Goal: Find contact information: Find contact information

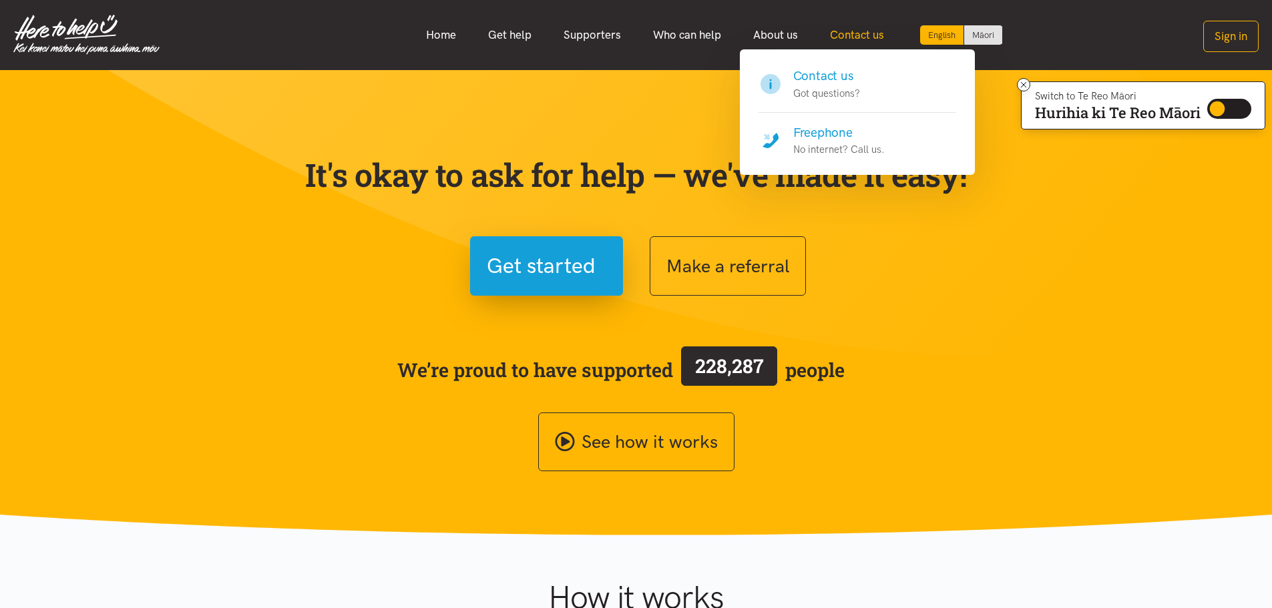
click at [858, 33] on link "Contact us" at bounding box center [857, 35] width 86 height 29
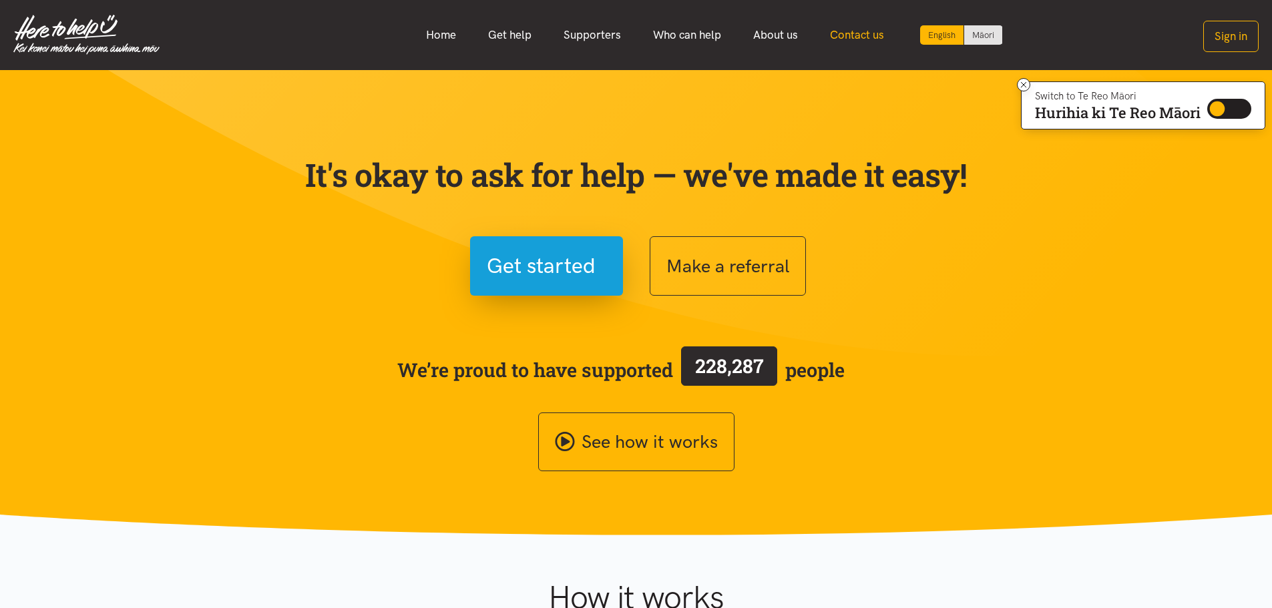
click at [858, 34] on link "Contact us" at bounding box center [857, 35] width 86 height 29
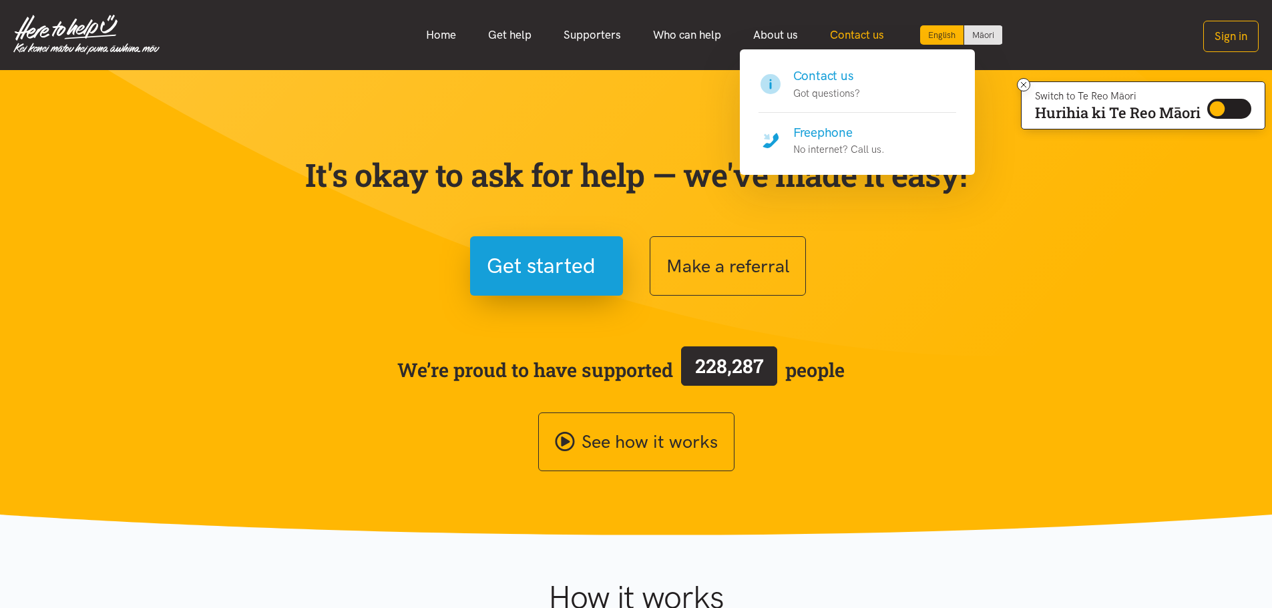
click at [848, 36] on link "Contact us" at bounding box center [857, 35] width 86 height 29
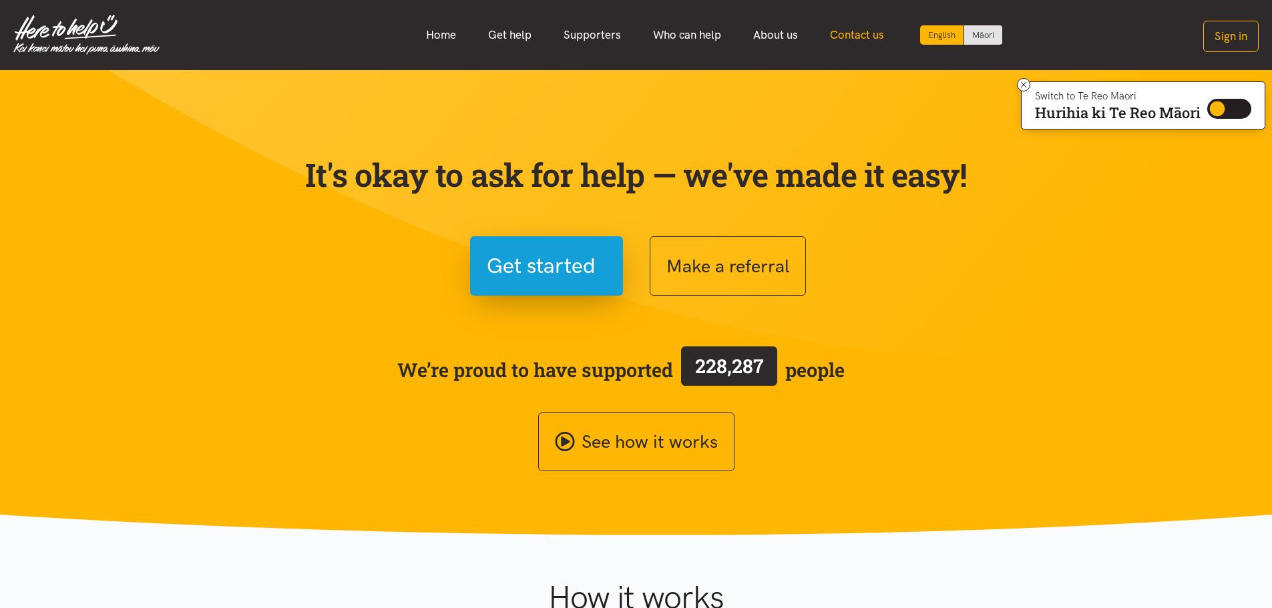
click at [848, 36] on link "Contact us" at bounding box center [857, 35] width 86 height 29
click at [848, 35] on link "Contact us" at bounding box center [857, 35] width 86 height 29
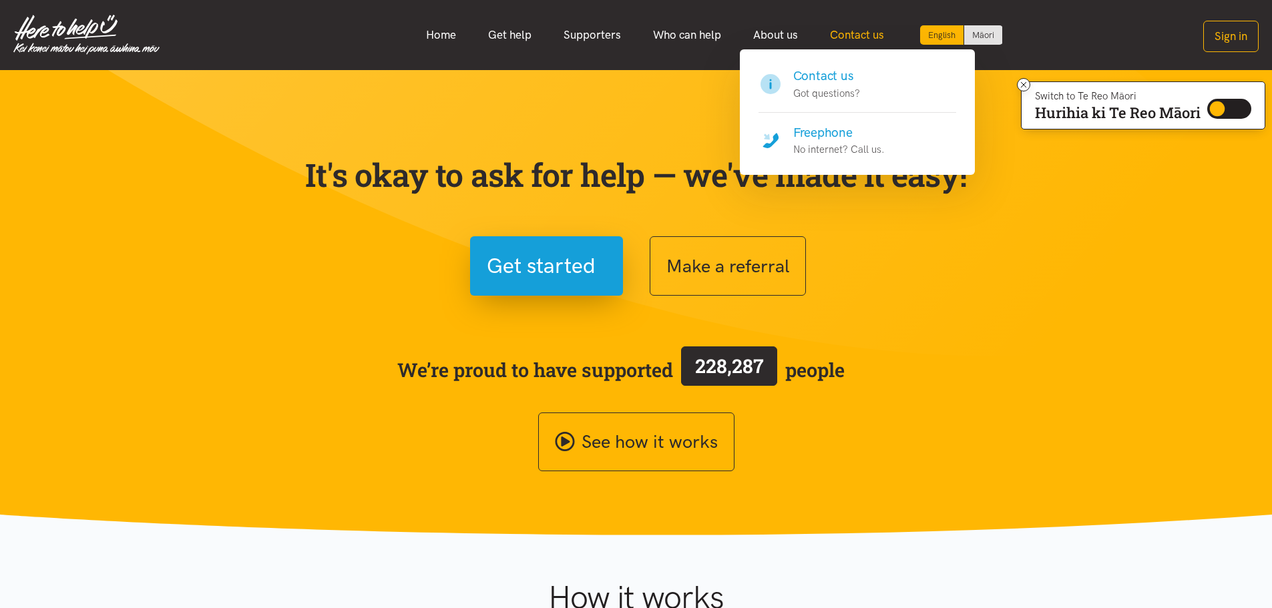
click at [837, 29] on link "Contact us" at bounding box center [857, 35] width 86 height 29
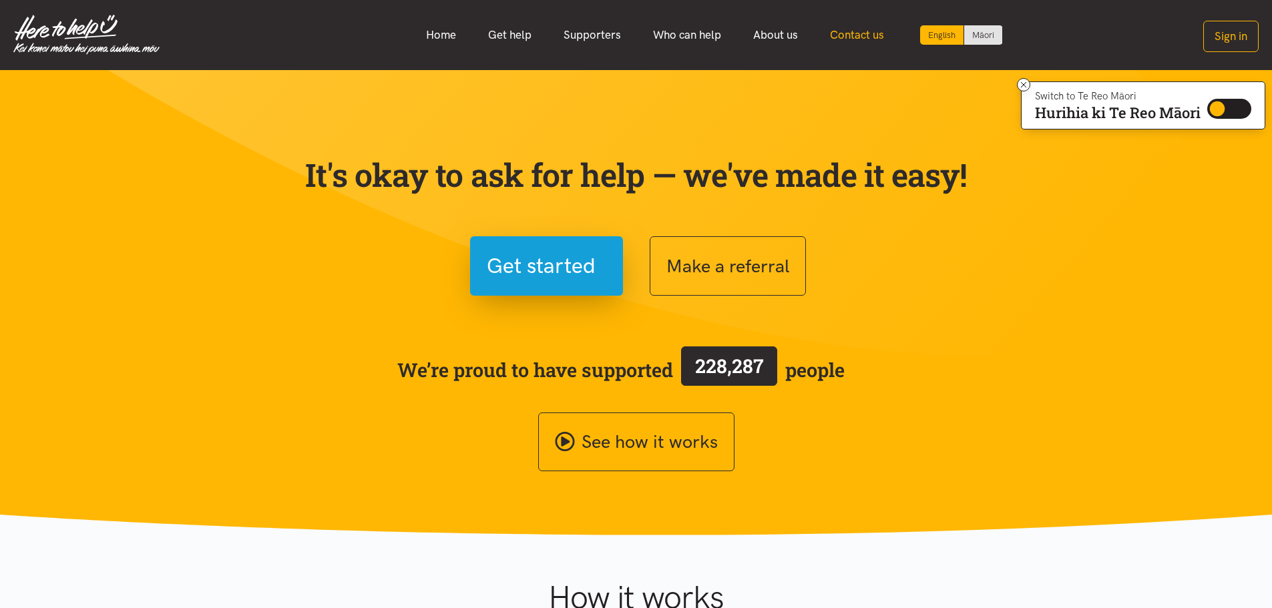
click at [834, 22] on link "Contact us" at bounding box center [857, 35] width 86 height 29
click at [836, 27] on link "Contact us" at bounding box center [857, 35] width 86 height 29
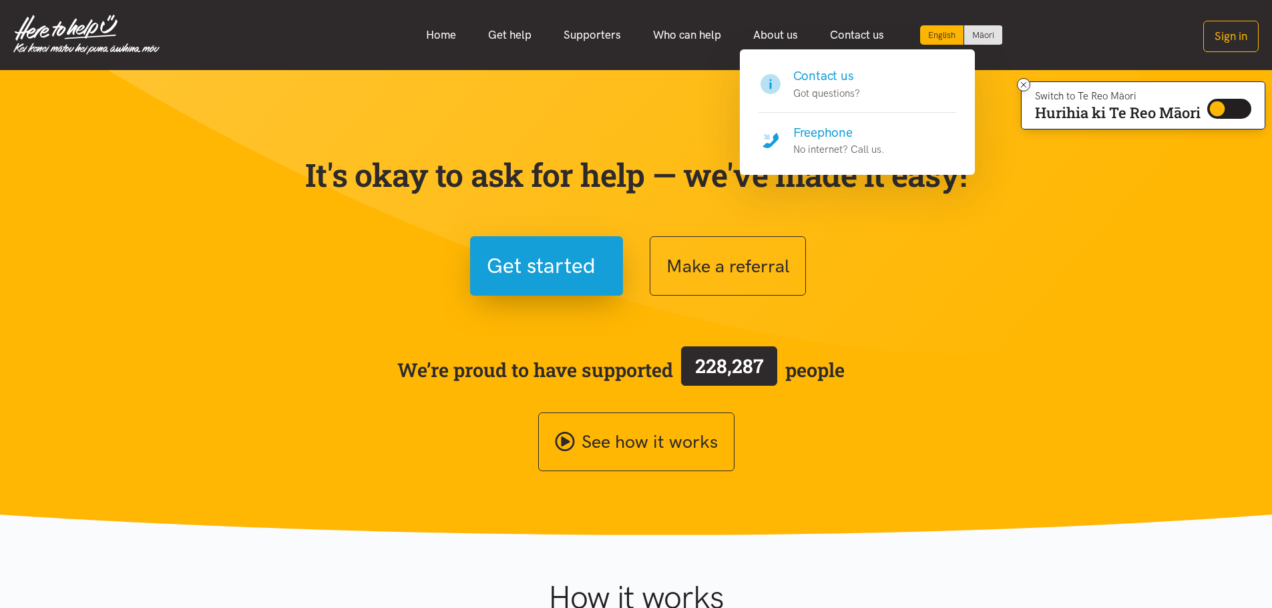
click at [840, 140] on h4 "Freephone" at bounding box center [839, 133] width 92 height 19
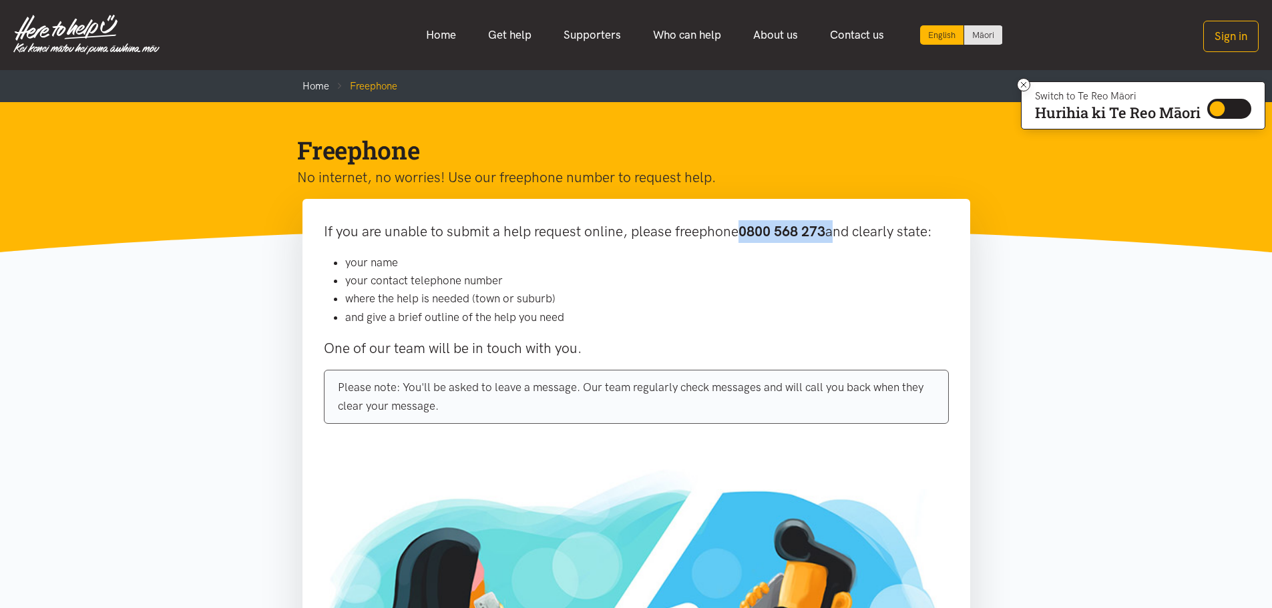
drag, startPoint x: 741, startPoint y: 235, endPoint x: 864, endPoint y: 281, distance: 131.6
click at [836, 233] on p "If you are unable to submit a help request online, please freephone 0800 568 27…" at bounding box center [636, 231] width 625 height 23
